Goal: Information Seeking & Learning: Learn about a topic

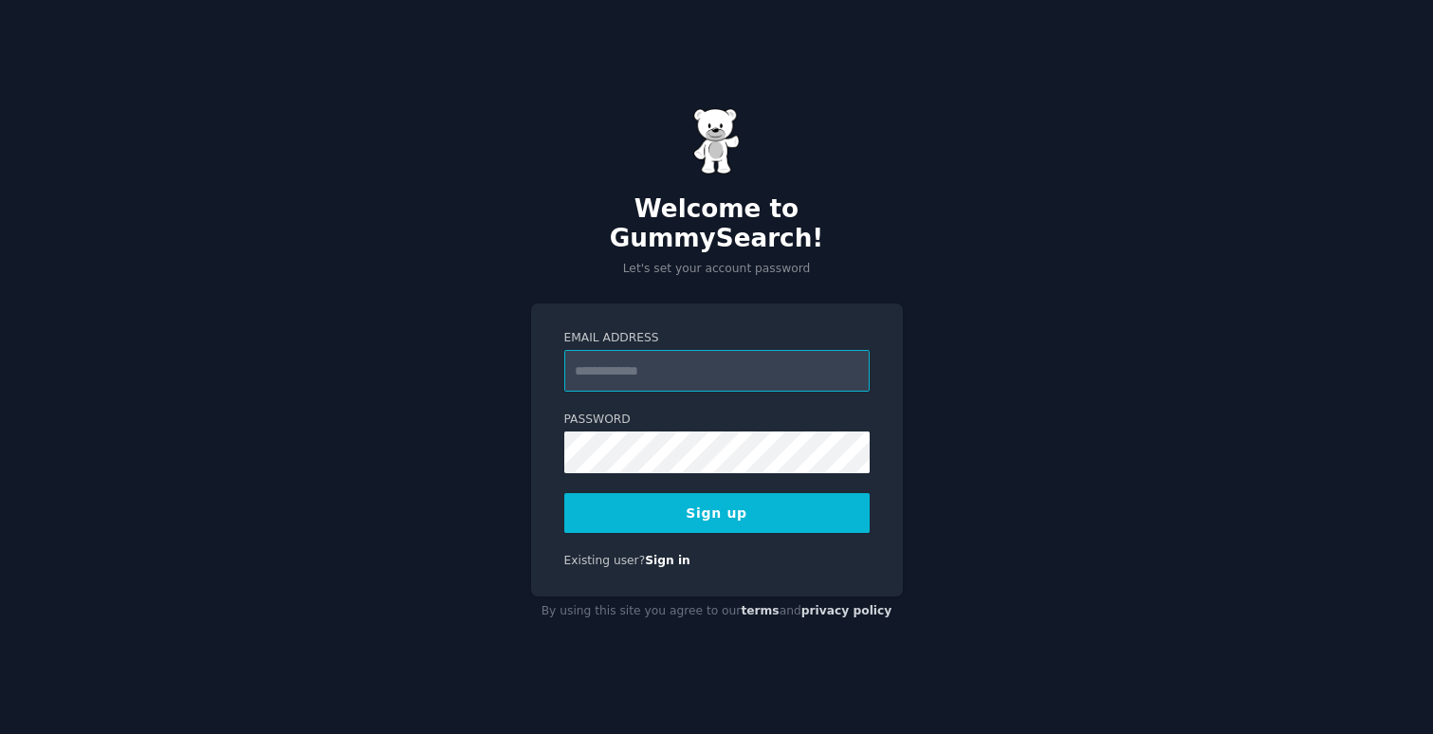
click at [714, 361] on input "Email Address" at bounding box center [716, 371] width 305 height 42
type input "**********"
click at [724, 493] on button "Sign up" at bounding box center [716, 513] width 305 height 40
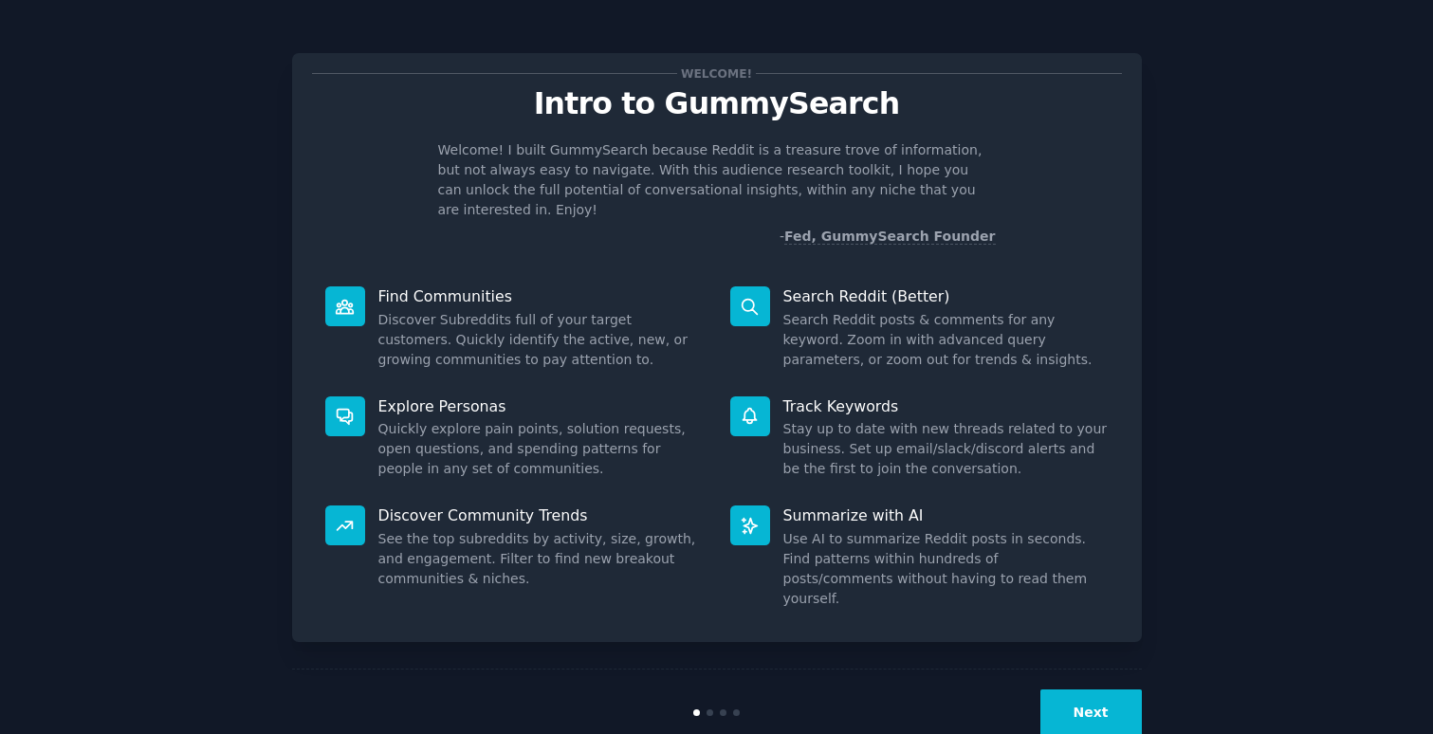
click at [1110, 689] on button "Next" at bounding box center [1090, 712] width 101 height 46
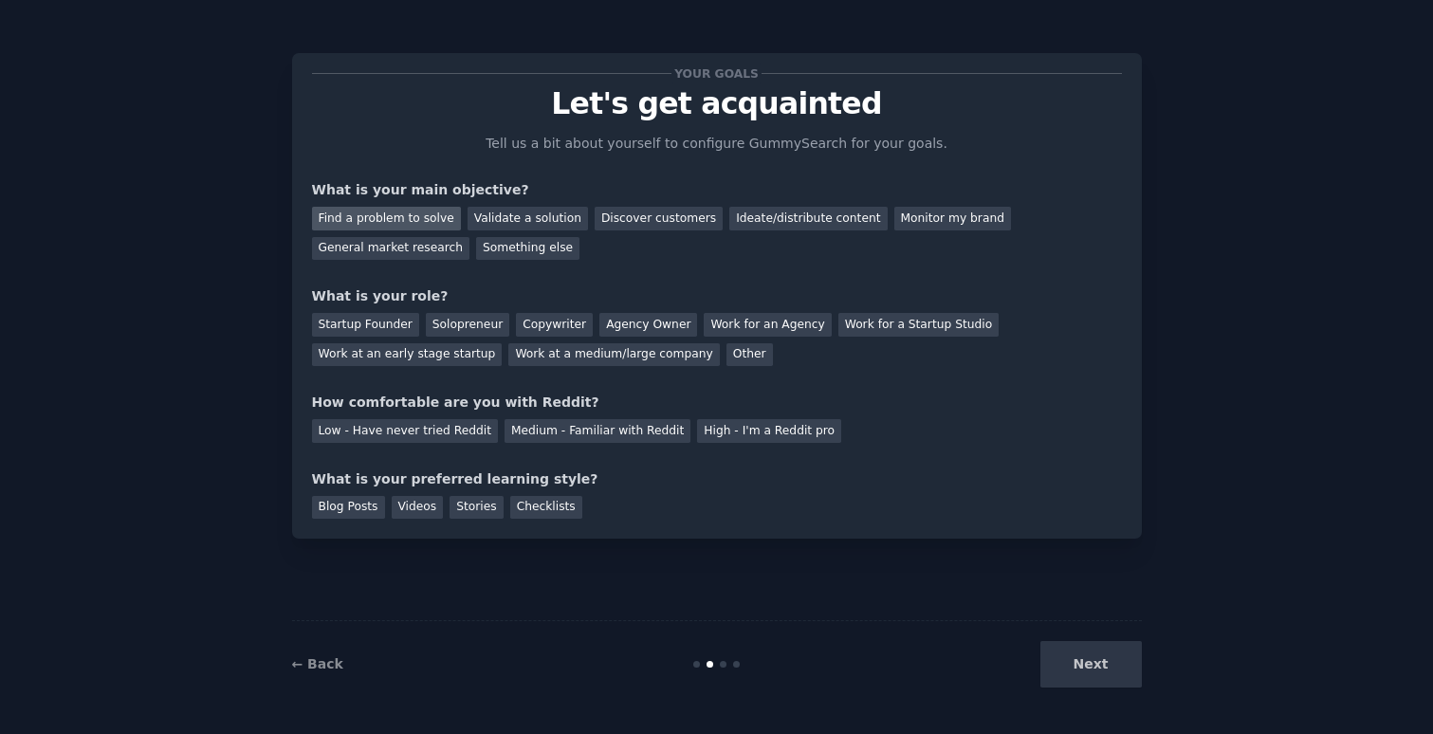
click at [418, 220] on div "Find a problem to solve" at bounding box center [386, 219] width 149 height 24
click at [510, 220] on div "Validate a solution" at bounding box center [528, 219] width 120 height 24
click at [597, 220] on div "Discover customers" at bounding box center [659, 219] width 128 height 24
click at [399, 228] on div "Find a problem to solve" at bounding box center [386, 219] width 149 height 24
click at [395, 325] on div "Startup Founder" at bounding box center [365, 325] width 107 height 24
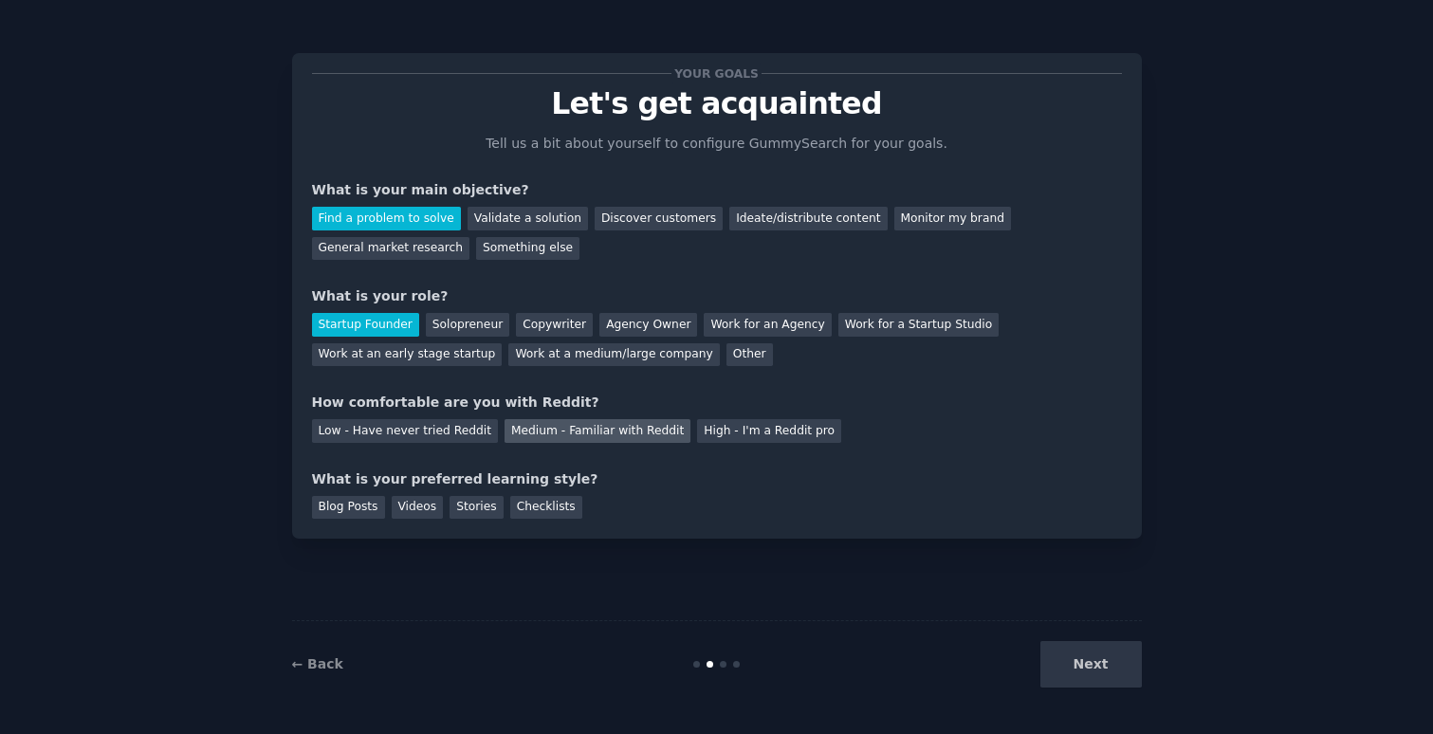
click at [568, 422] on div "Medium - Familiar with Reddit" at bounding box center [598, 431] width 186 height 24
click at [322, 512] on div "Blog Posts" at bounding box center [348, 508] width 73 height 24
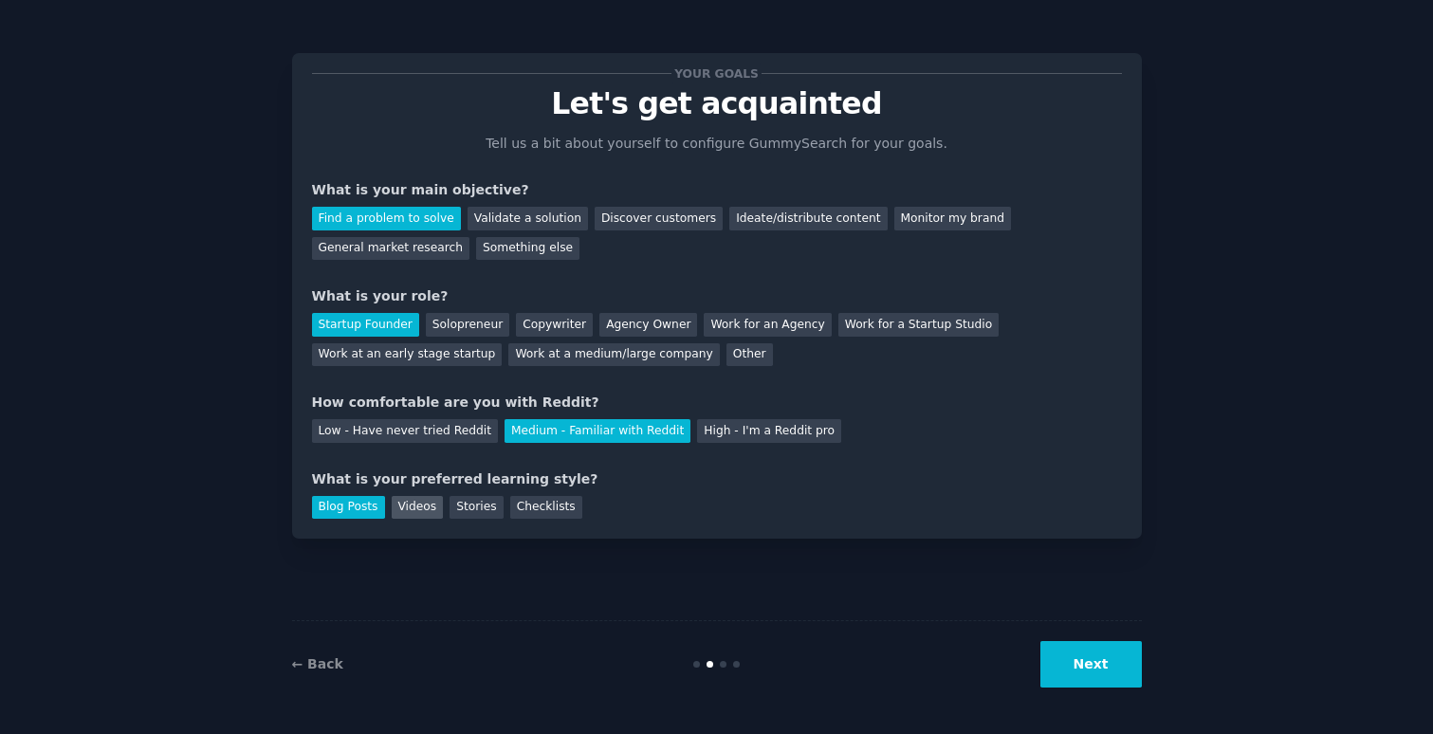
click at [425, 512] on div "Videos" at bounding box center [418, 508] width 52 height 24
click at [334, 501] on div "Blog Posts" at bounding box center [348, 508] width 73 height 24
click at [1096, 659] on button "Next" at bounding box center [1090, 664] width 101 height 46
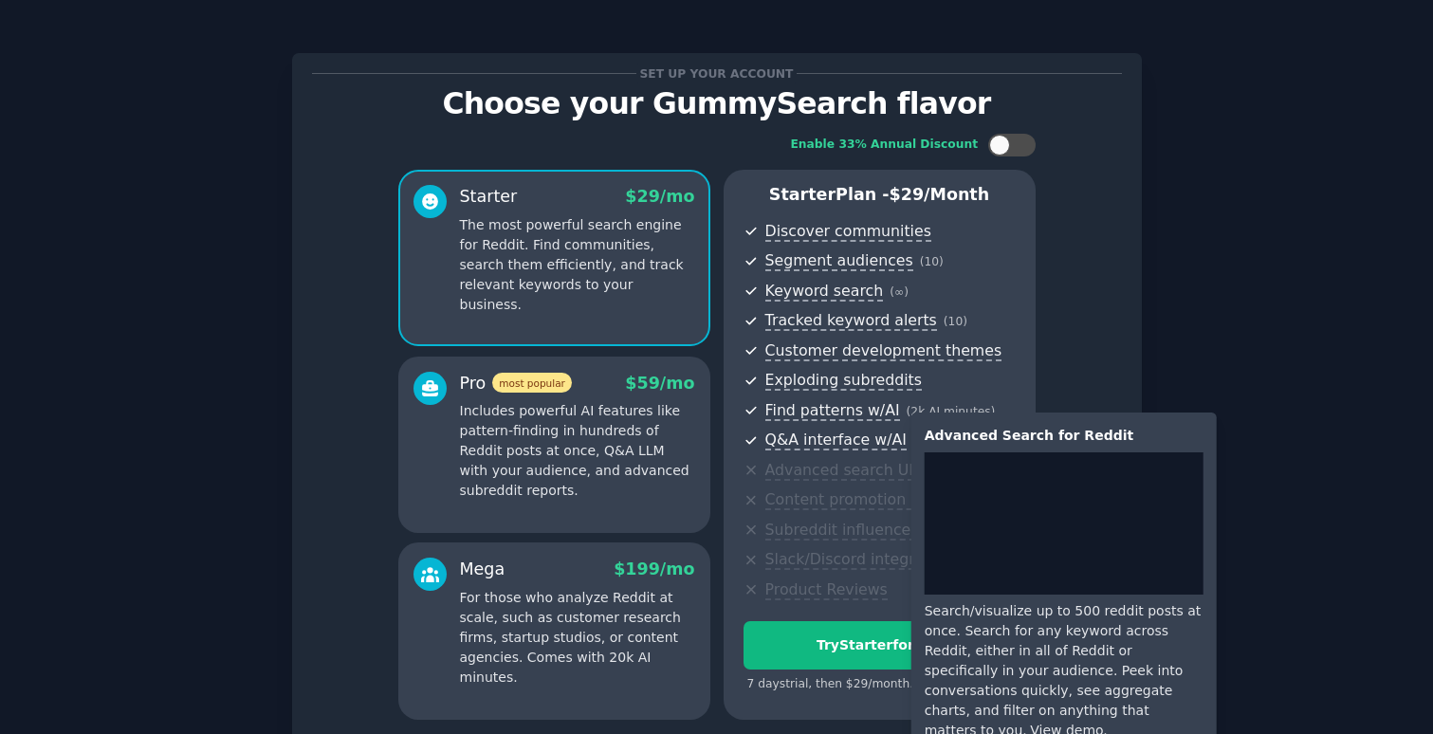
scroll to position [165, 0]
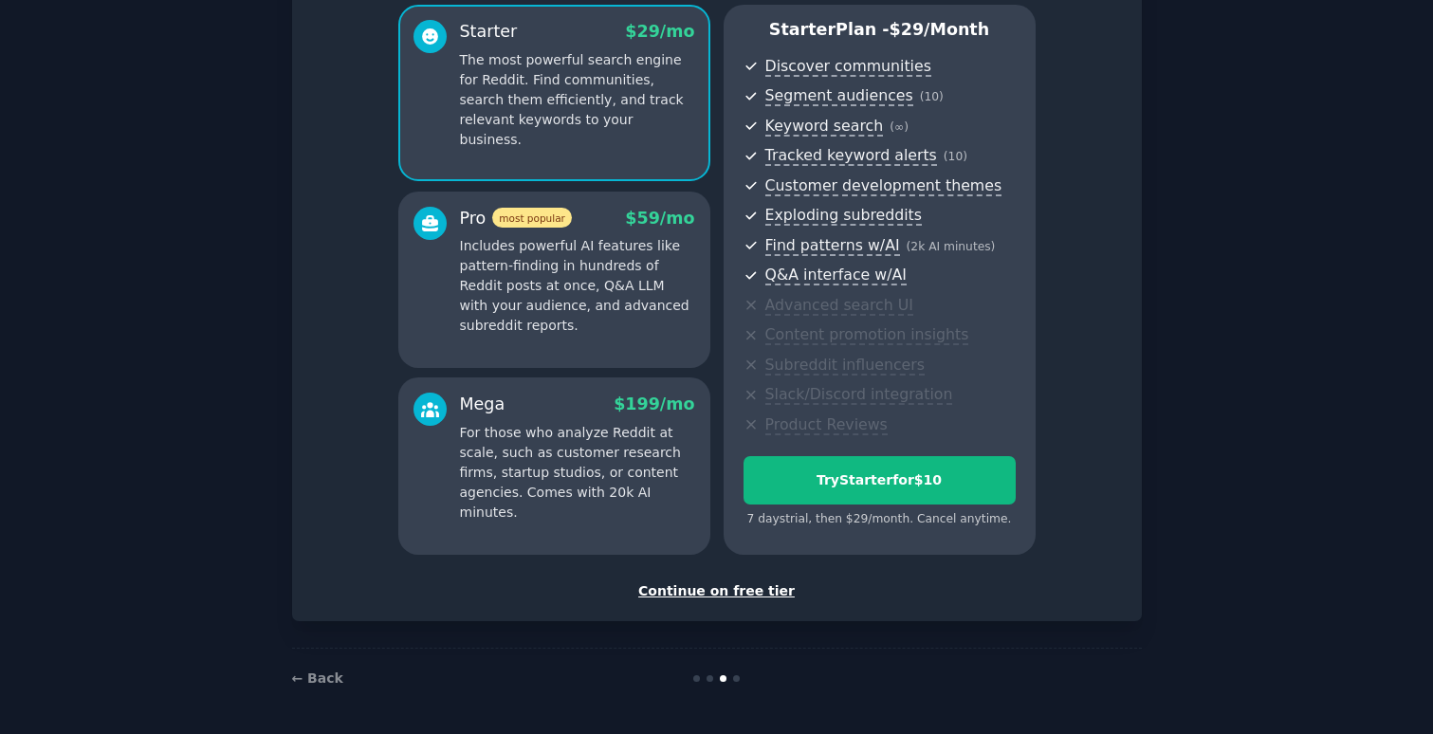
click at [744, 596] on div "Continue on free tier" at bounding box center [717, 591] width 810 height 20
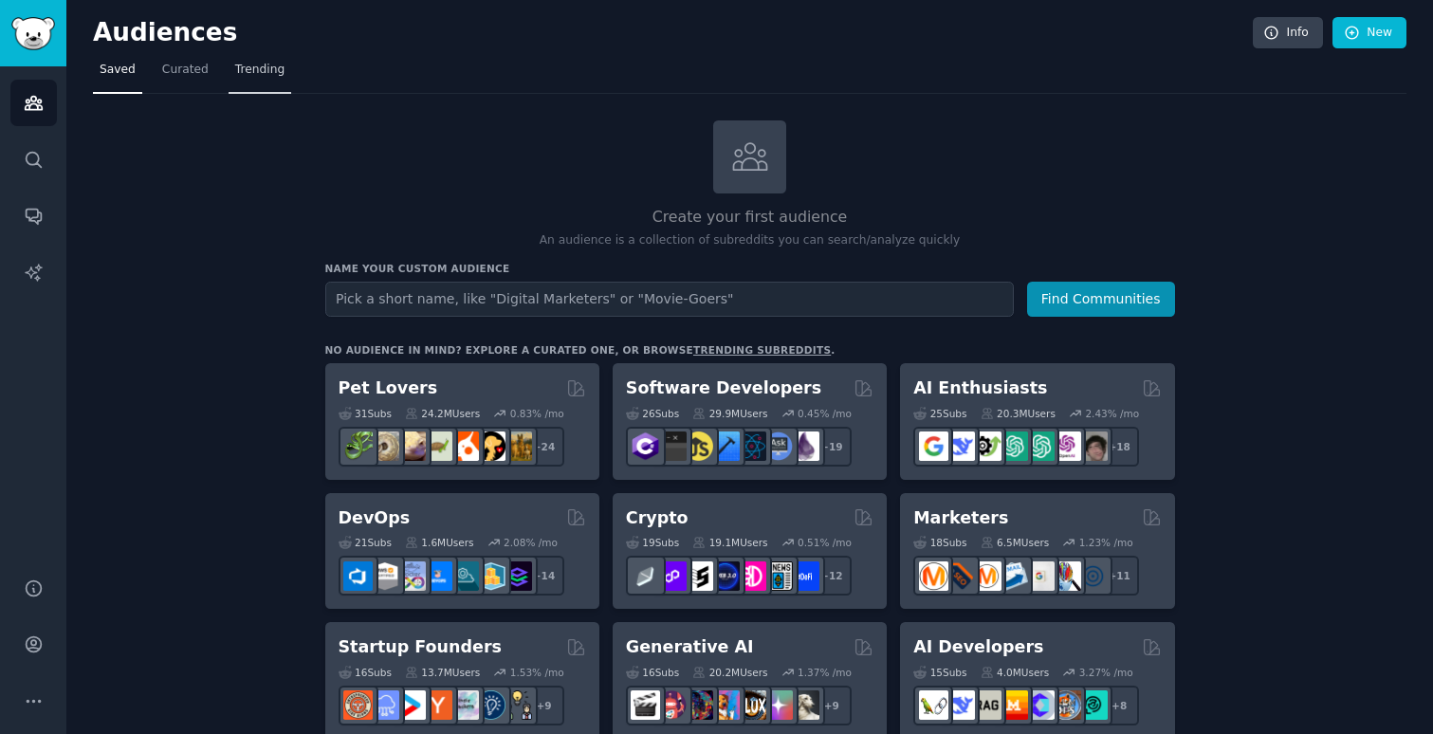
click at [266, 55] on link "Trending" at bounding box center [260, 74] width 63 height 39
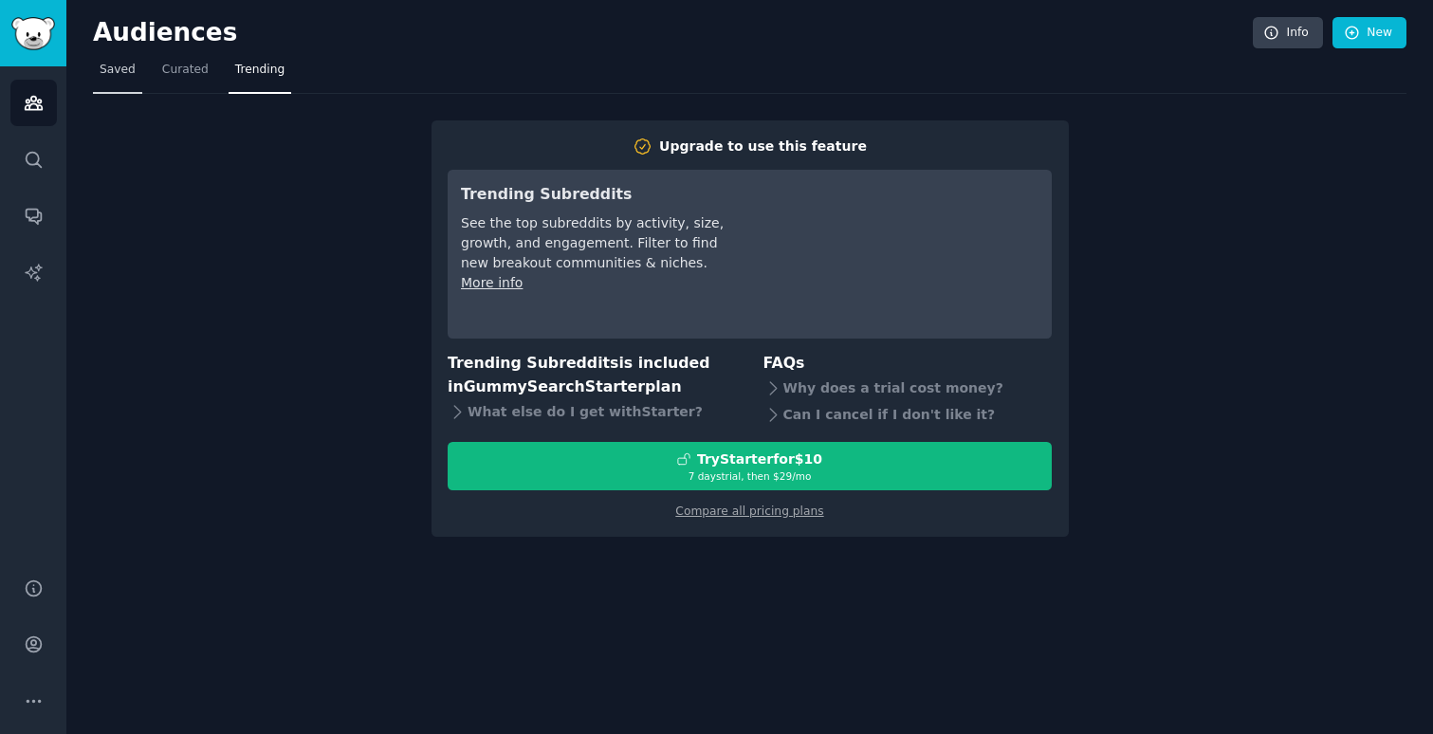
click at [109, 71] on span "Saved" at bounding box center [118, 70] width 36 height 17
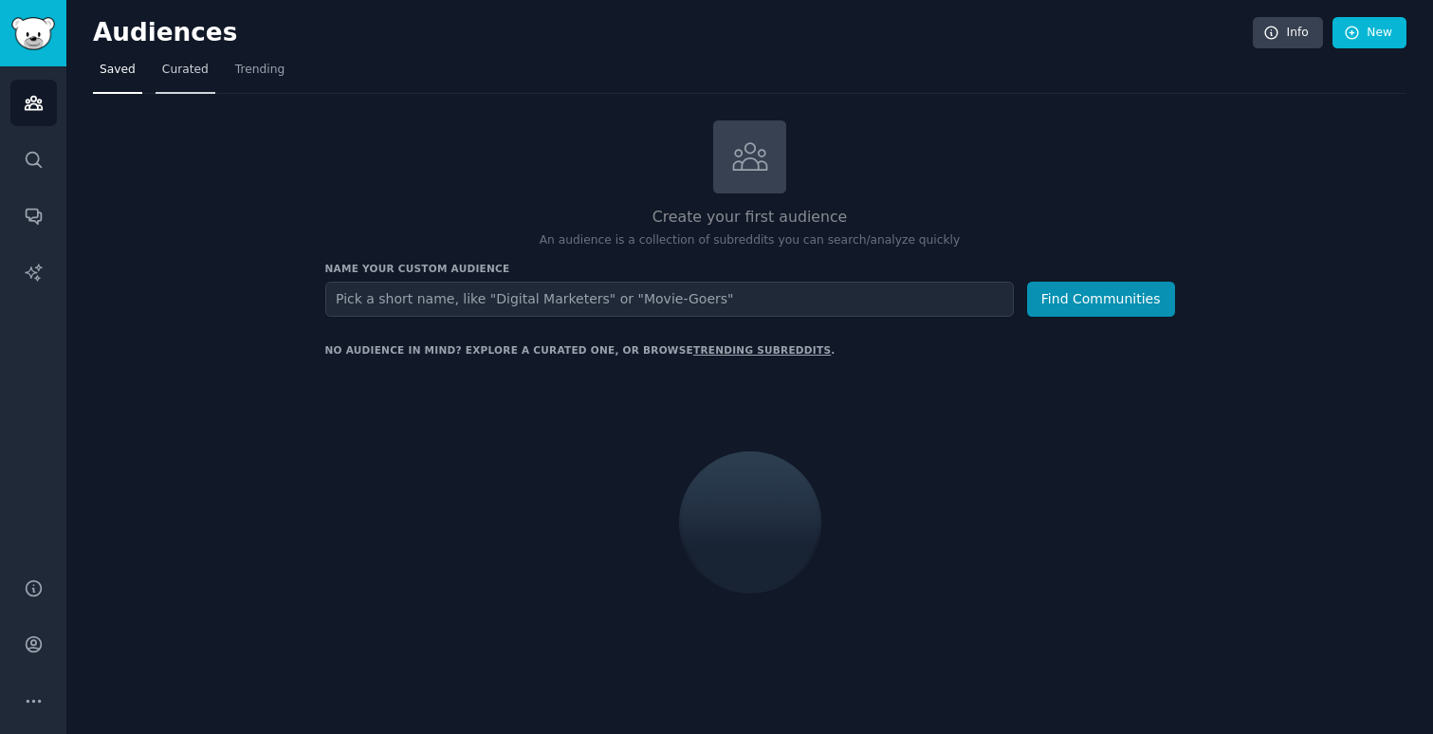
click at [162, 74] on span "Curated" at bounding box center [185, 70] width 46 height 17
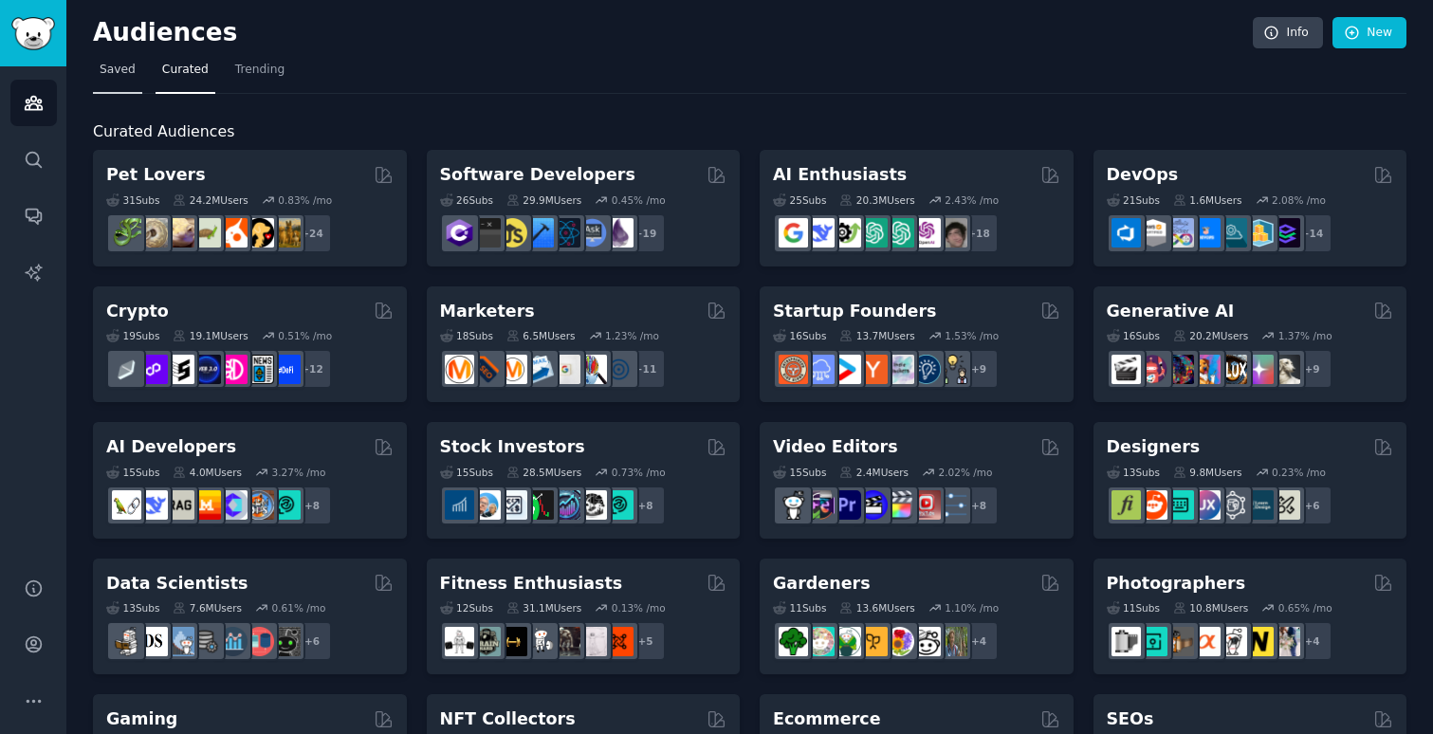
click at [101, 74] on span "Saved" at bounding box center [118, 70] width 36 height 17
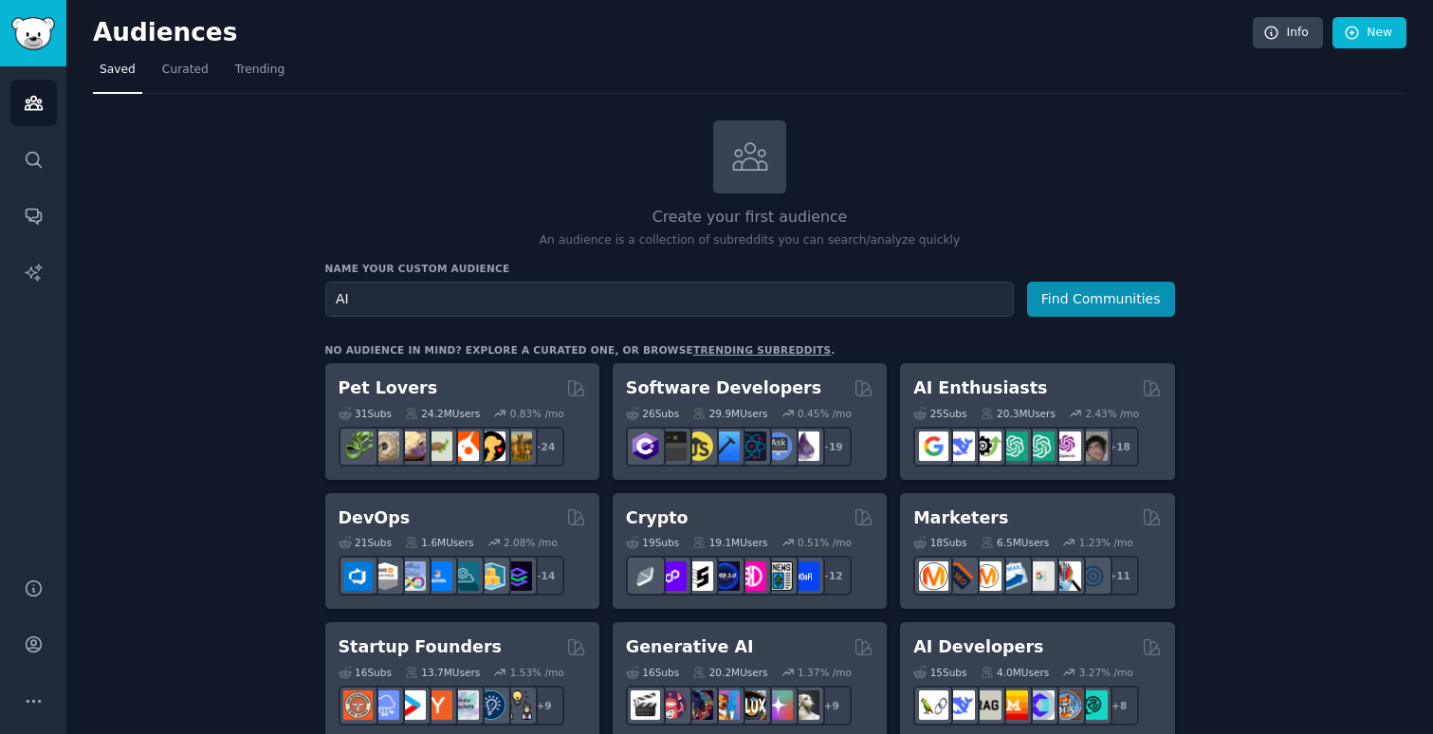
type input "AI"
click at [1027, 282] on button "Find Communities" at bounding box center [1101, 299] width 148 height 35
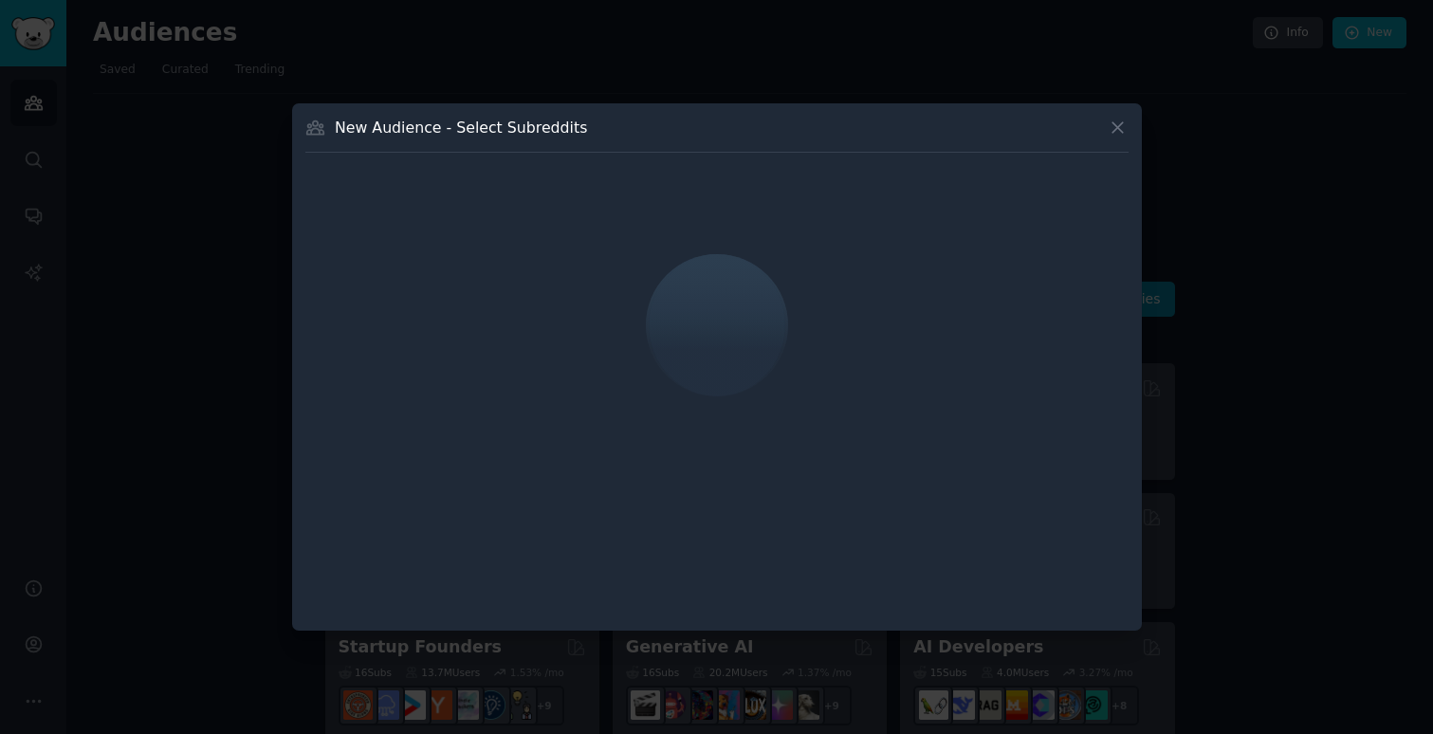
click at [1098, 134] on div "New Audience - Select Subreddits" at bounding box center [716, 135] width 823 height 36
click at [1121, 130] on icon at bounding box center [1118, 128] width 20 height 20
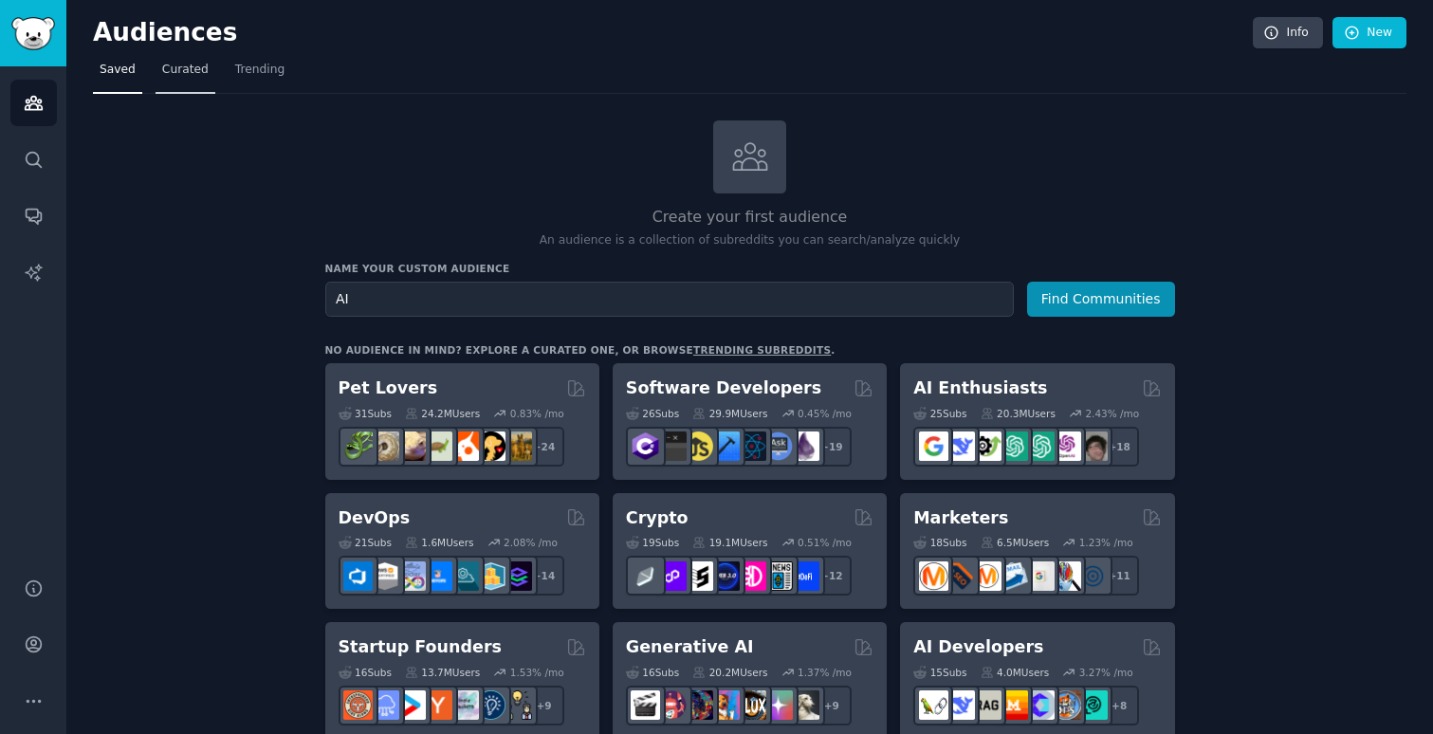
click at [176, 76] on span "Curated" at bounding box center [185, 70] width 46 height 17
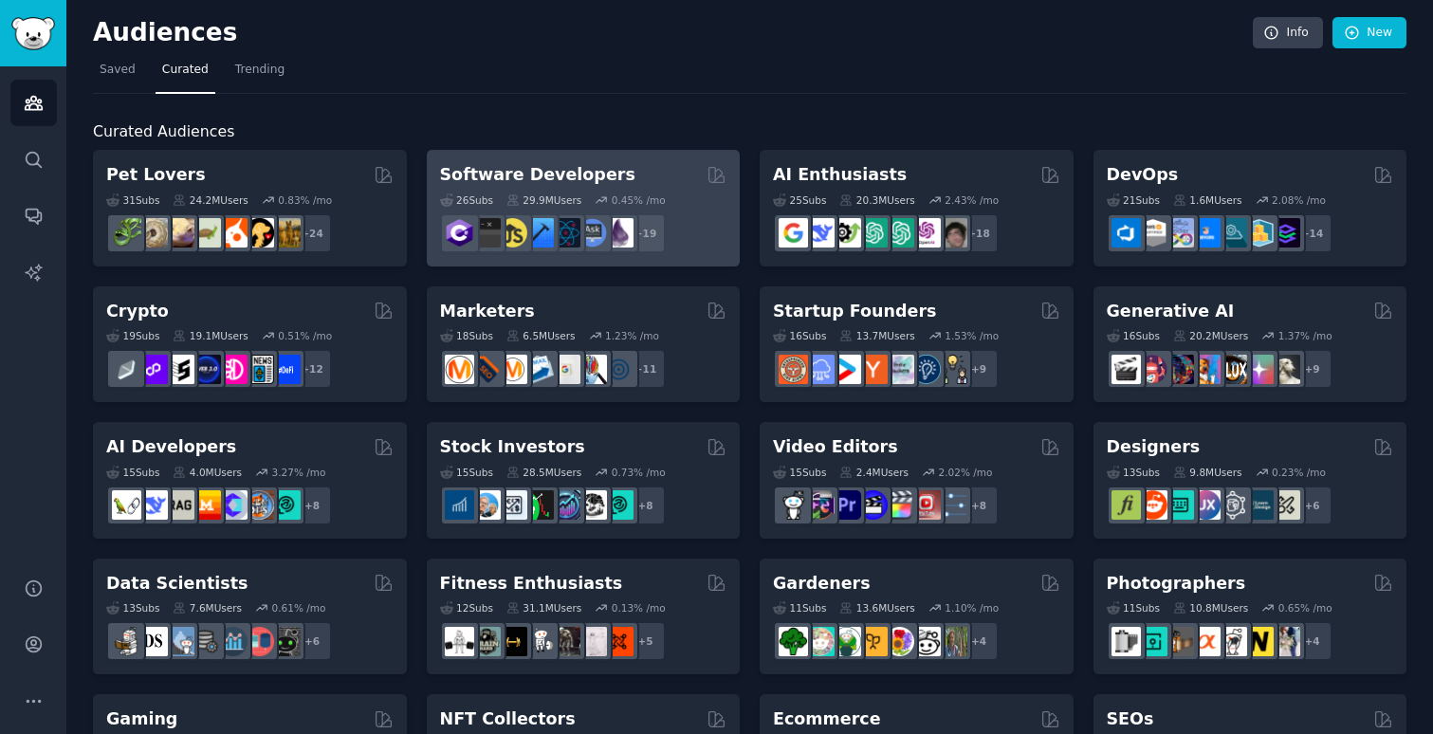
click at [583, 178] on h2 "Software Developers" at bounding box center [537, 175] width 195 height 24
